Goal: Task Accomplishment & Management: Manage account settings

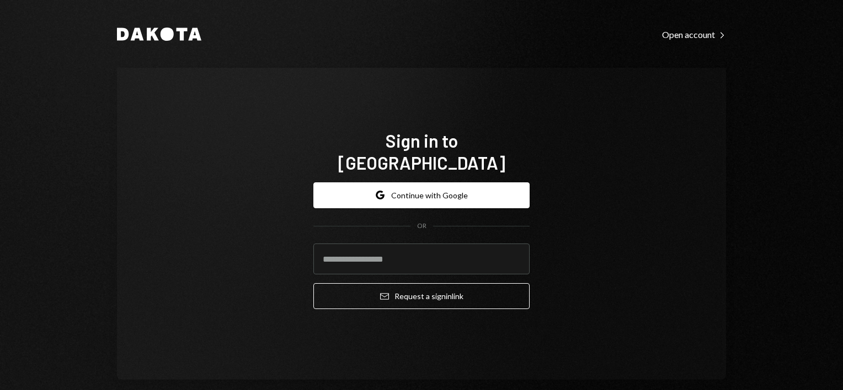
click at [606, 216] on div "Sign in to [GEOGRAPHIC_DATA] Google Continue with Google OR Email Request a sig…" at bounding box center [421, 224] width 609 height 312
click at [401, 248] on input "email" at bounding box center [421, 259] width 216 height 31
type input "**********"
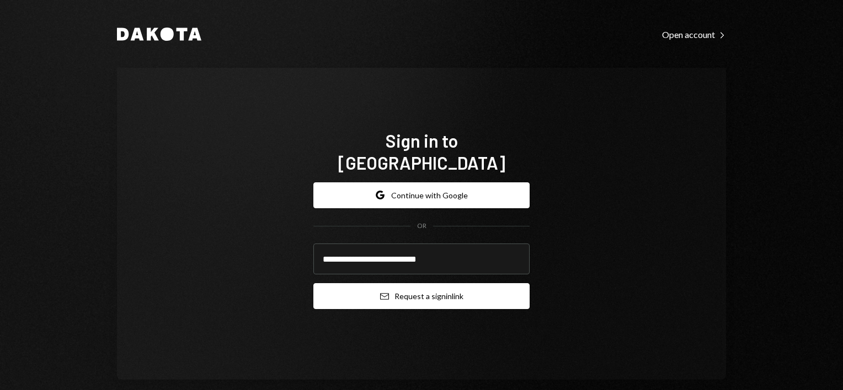
click at [392, 296] on button "Email Request a sign in link" at bounding box center [421, 296] width 216 height 26
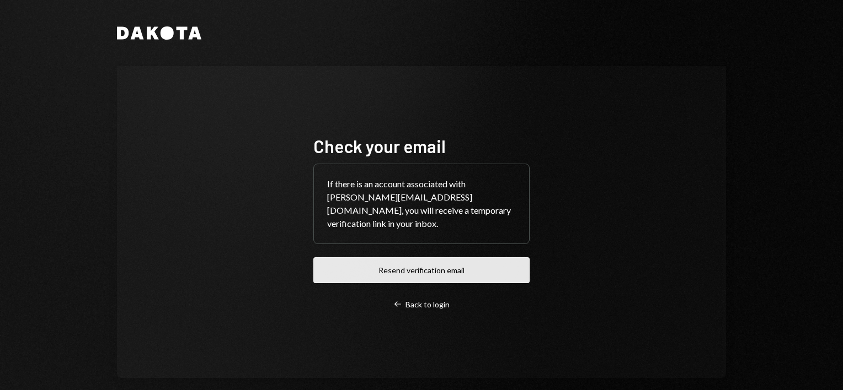
click at [420, 261] on button "Resend verification email" at bounding box center [421, 271] width 216 height 26
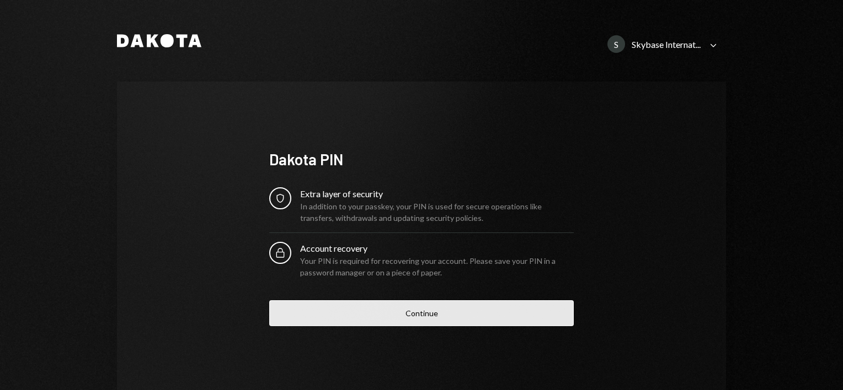
click at [414, 311] on button "Continue" at bounding box center [421, 314] width 304 height 26
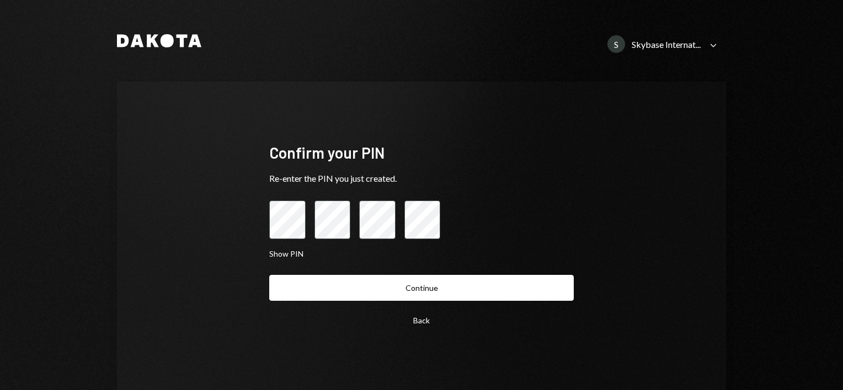
click at [269, 275] on button "Continue" at bounding box center [421, 288] width 304 height 26
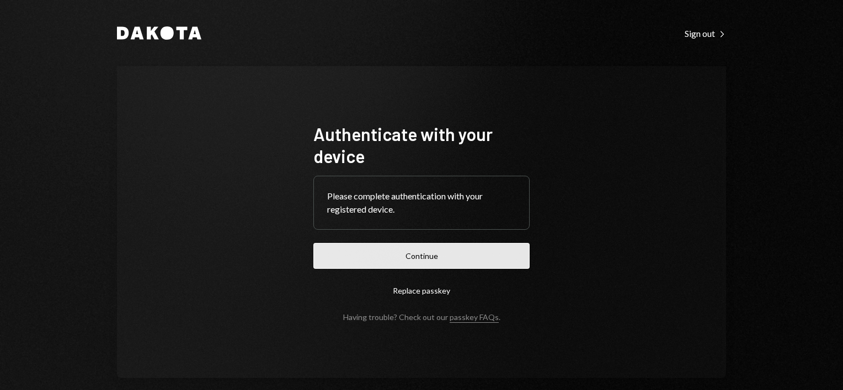
click at [414, 260] on button "Continue" at bounding box center [421, 256] width 216 height 26
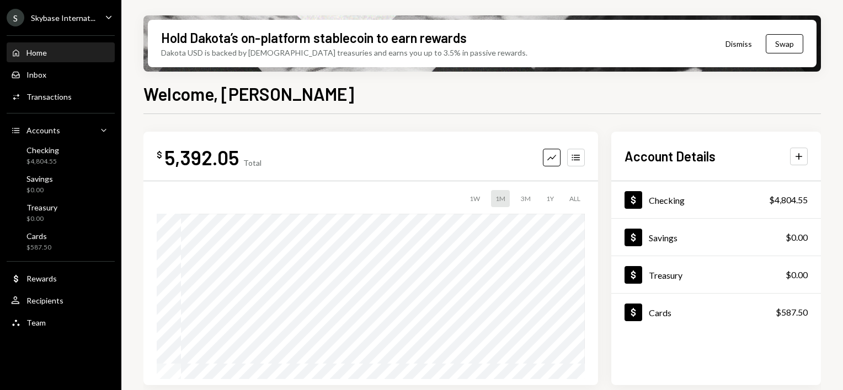
click at [67, 13] on div "Skybase Internat..." at bounding box center [63, 17] width 65 height 9
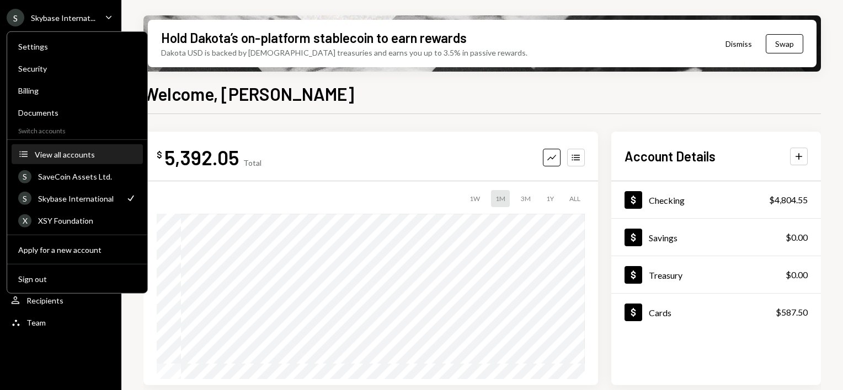
click at [56, 153] on div "View all accounts" at bounding box center [85, 153] width 101 height 9
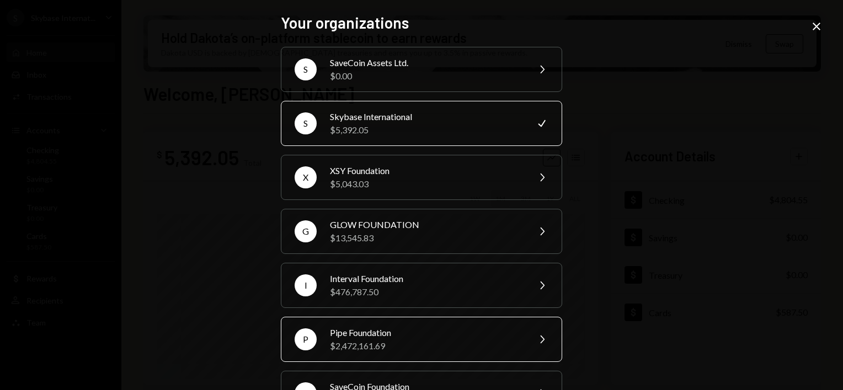
click at [362, 333] on div "Pipe Foundation" at bounding box center [426, 332] width 192 height 13
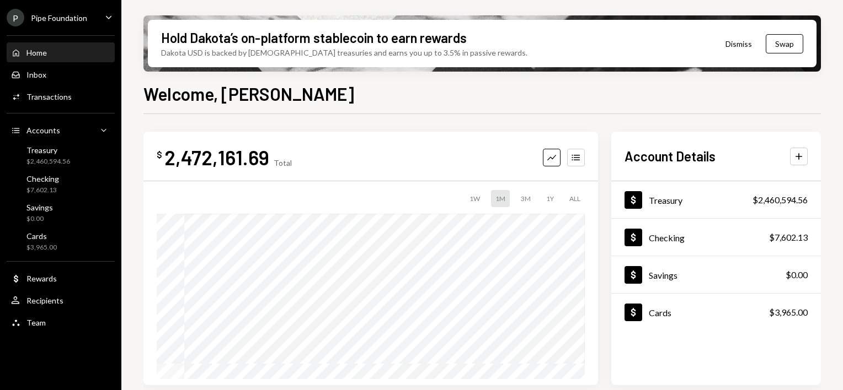
click at [649, 160] on h2 "Account Details" at bounding box center [669, 156] width 91 height 18
click at [238, 153] on div "2,472,161.69" at bounding box center [216, 157] width 105 height 25
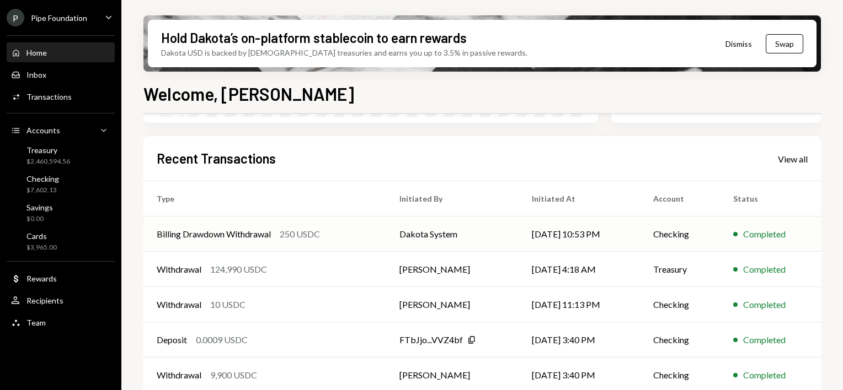
scroll to position [274, 0]
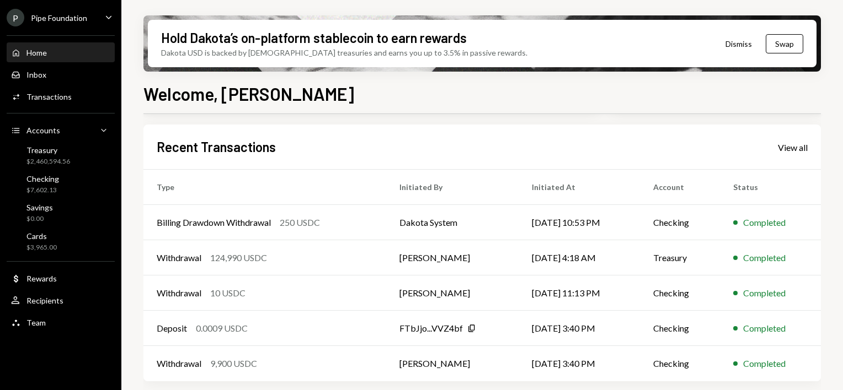
click at [797, 153] on div "Recent Transactions View all" at bounding box center [482, 147] width 651 height 18
click at [796, 148] on div "View all" at bounding box center [793, 147] width 30 height 11
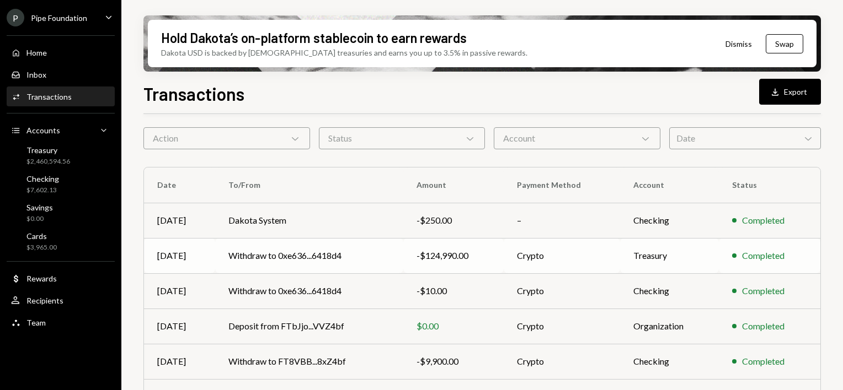
scroll to position [55, 0]
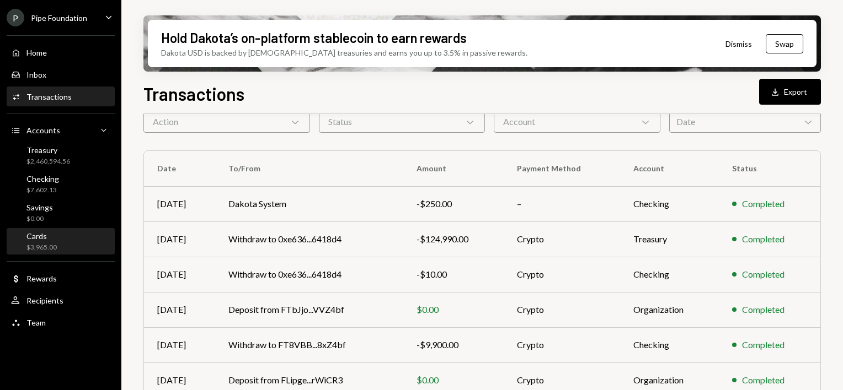
click at [46, 243] on div "$3,965.00" at bounding box center [41, 247] width 30 height 9
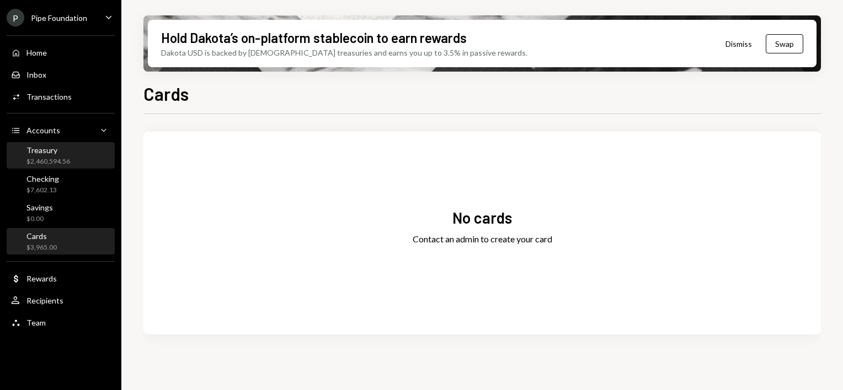
click at [49, 164] on div "$2,460,594.56" at bounding box center [48, 161] width 44 height 9
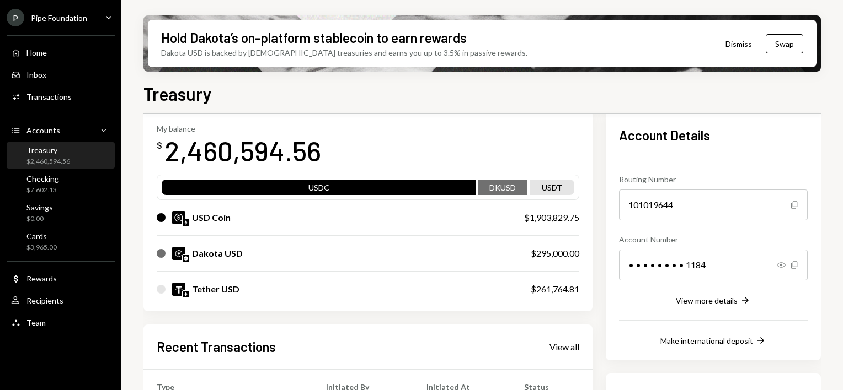
scroll to position [165, 0]
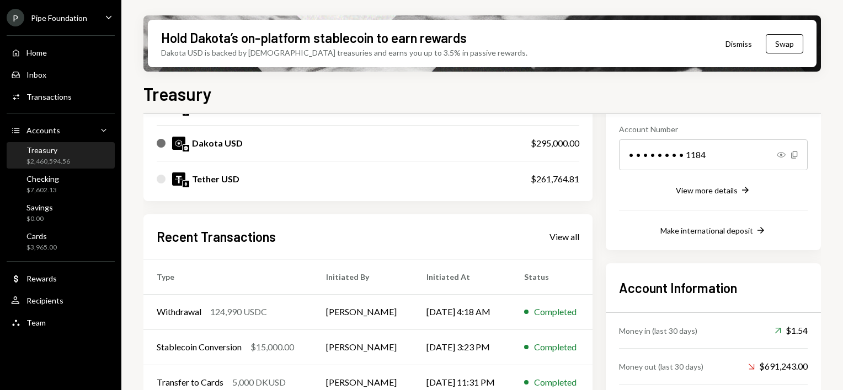
click at [558, 247] on div "Recent Transactions View all Type Initiated By Initiated At Status Withdrawal 1…" at bounding box center [367, 343] width 449 height 257
click at [563, 240] on div "View all" at bounding box center [564, 237] width 30 height 11
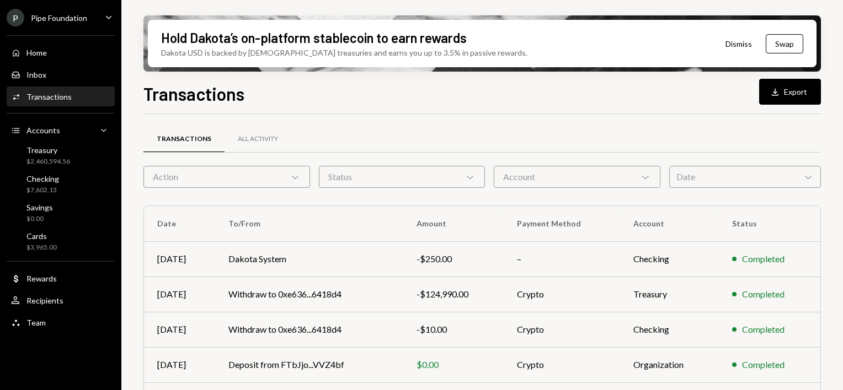
click at [773, 181] on div "Date Chevron Down" at bounding box center [745, 177] width 152 height 22
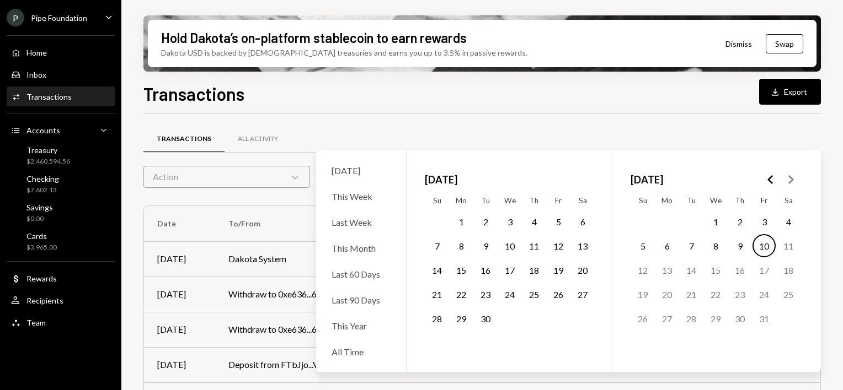
click at [709, 223] on button "1" at bounding box center [715, 221] width 23 height 23
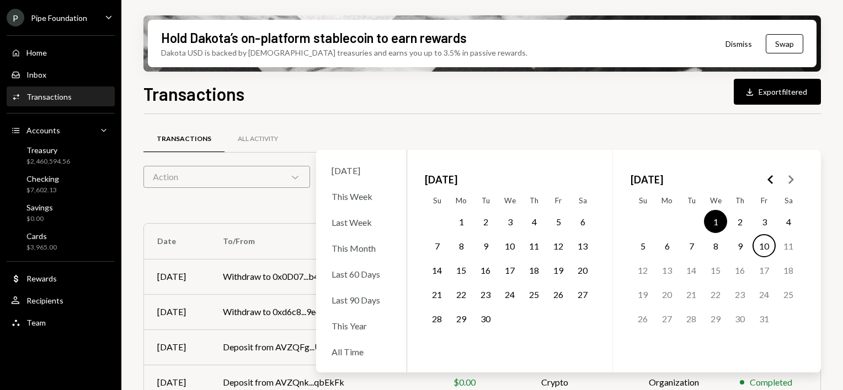
click at [763, 242] on button "10" at bounding box center [763, 245] width 23 height 23
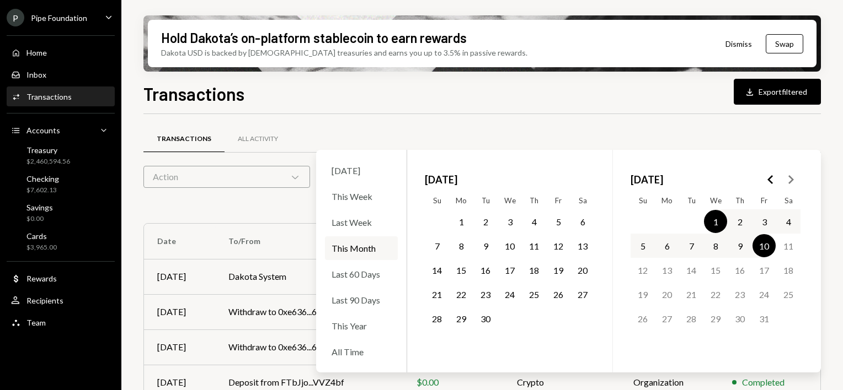
click at [715, 139] on div "Transactions All Activity" at bounding box center [481, 139] width 677 height 28
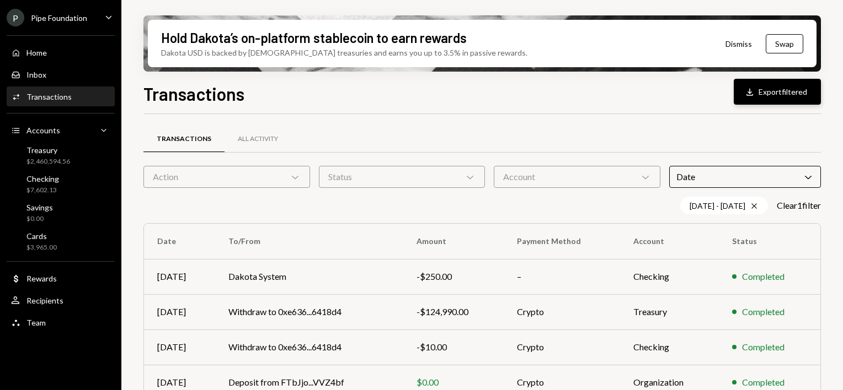
click at [772, 97] on button "Download Export filtered" at bounding box center [776, 92] width 87 height 26
